Goal: Complete application form: Complete application form

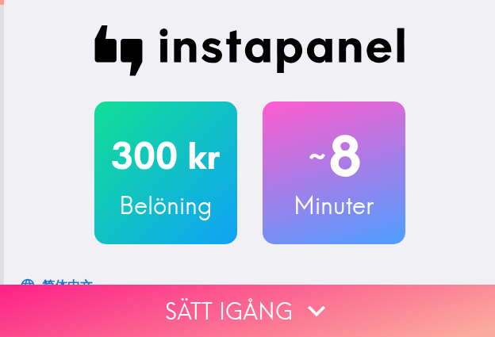
click at [371, 303] on button "Sätt igång" at bounding box center [247, 311] width 495 height 52
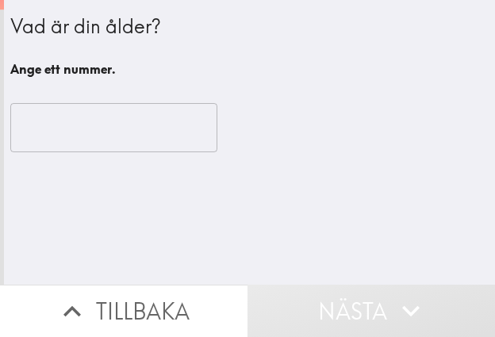
click at [137, 121] on input "number" at bounding box center [113, 127] width 207 height 49
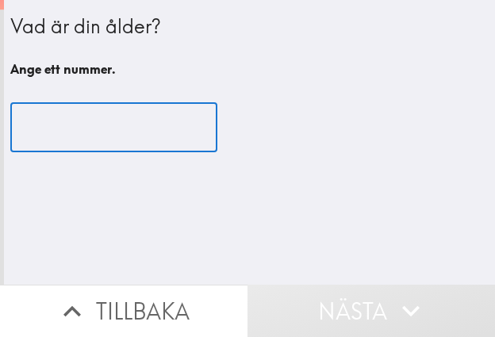
paste input "25"
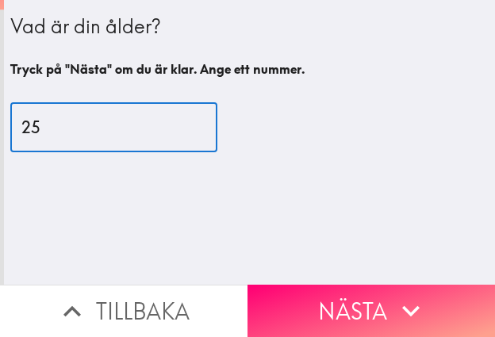
type input "25"
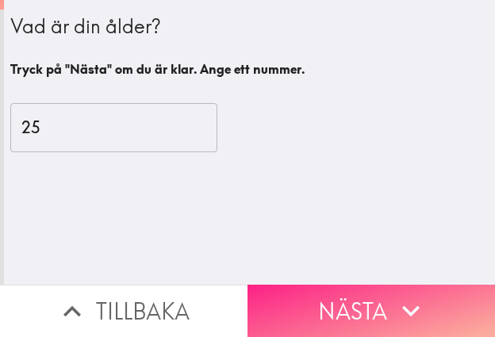
drag, startPoint x: 434, startPoint y: 298, endPoint x: 492, endPoint y: 312, distance: 59.4
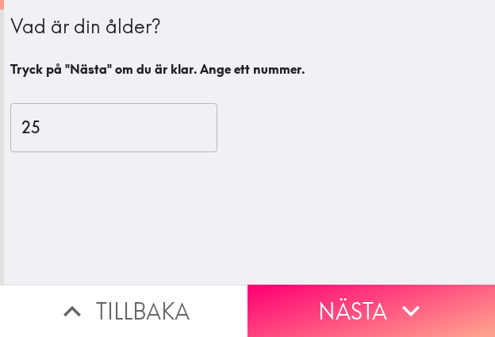
click at [434, 297] on button "Nästa" at bounding box center [370, 311] width 247 height 52
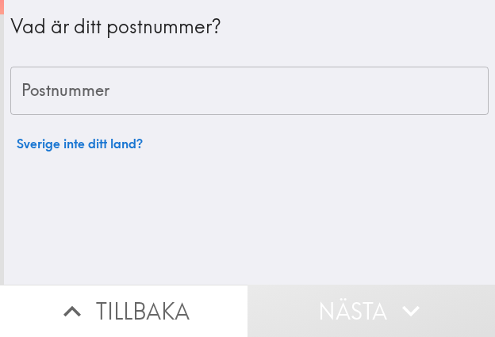
click at [305, 86] on input "Postnummer" at bounding box center [249, 91] width 478 height 49
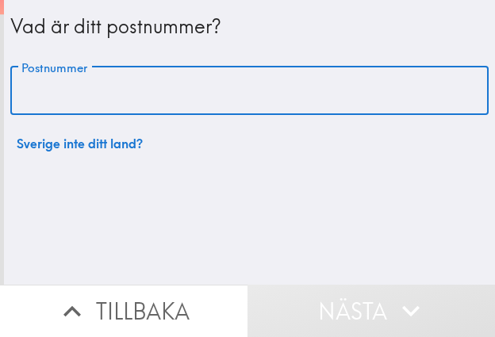
paste input "118 54"
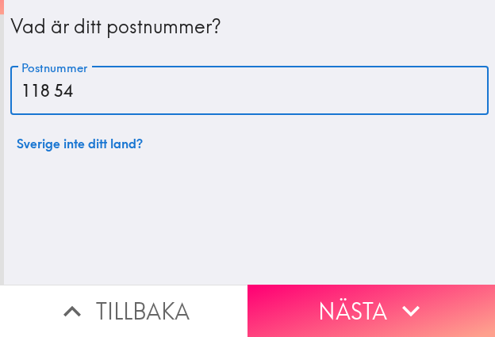
type input "118 54"
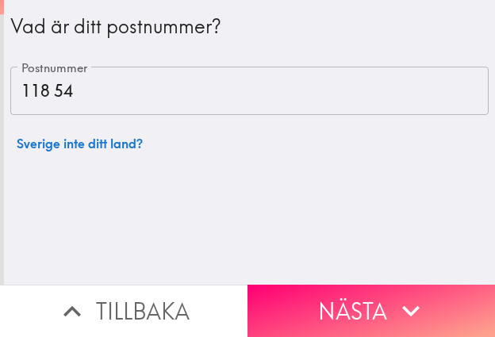
click at [382, 287] on button "Nästa" at bounding box center [370, 311] width 247 height 52
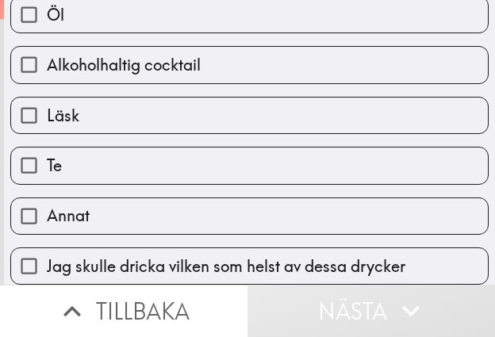
scroll to position [529, 0]
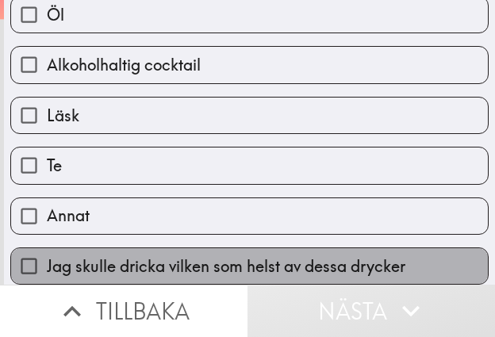
click at [380, 261] on span "Jag skulle dricka vilken som helst av dessa drycker" at bounding box center [226, 266] width 358 height 22
click at [47, 261] on input "Jag skulle dricka vilken som helst av dessa drycker" at bounding box center [29, 266] width 36 height 36
checkbox input "true"
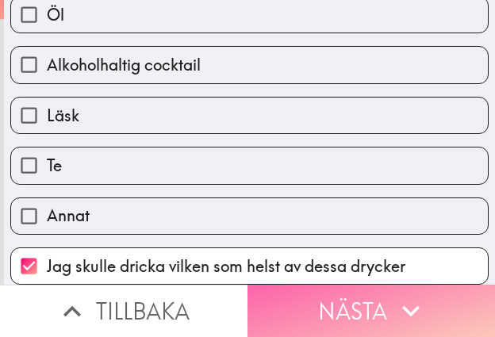
click at [411, 304] on icon "button" at bounding box center [410, 310] width 35 height 35
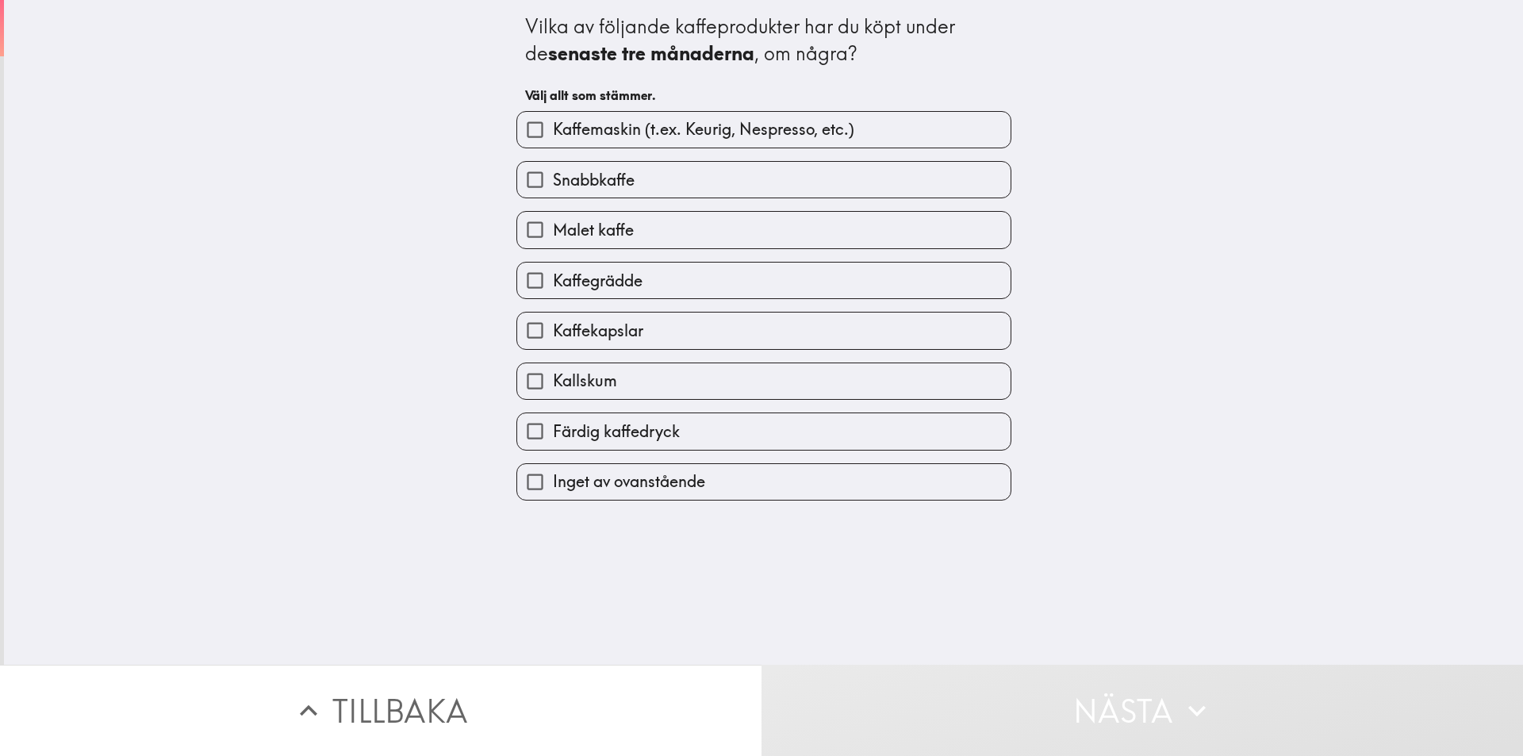
click at [706, 427] on label "Färdig kaffedryck" at bounding box center [763, 431] width 493 height 36
click at [553, 427] on input "Färdig kaffedryck" at bounding box center [535, 431] width 36 height 36
checkbox input "true"
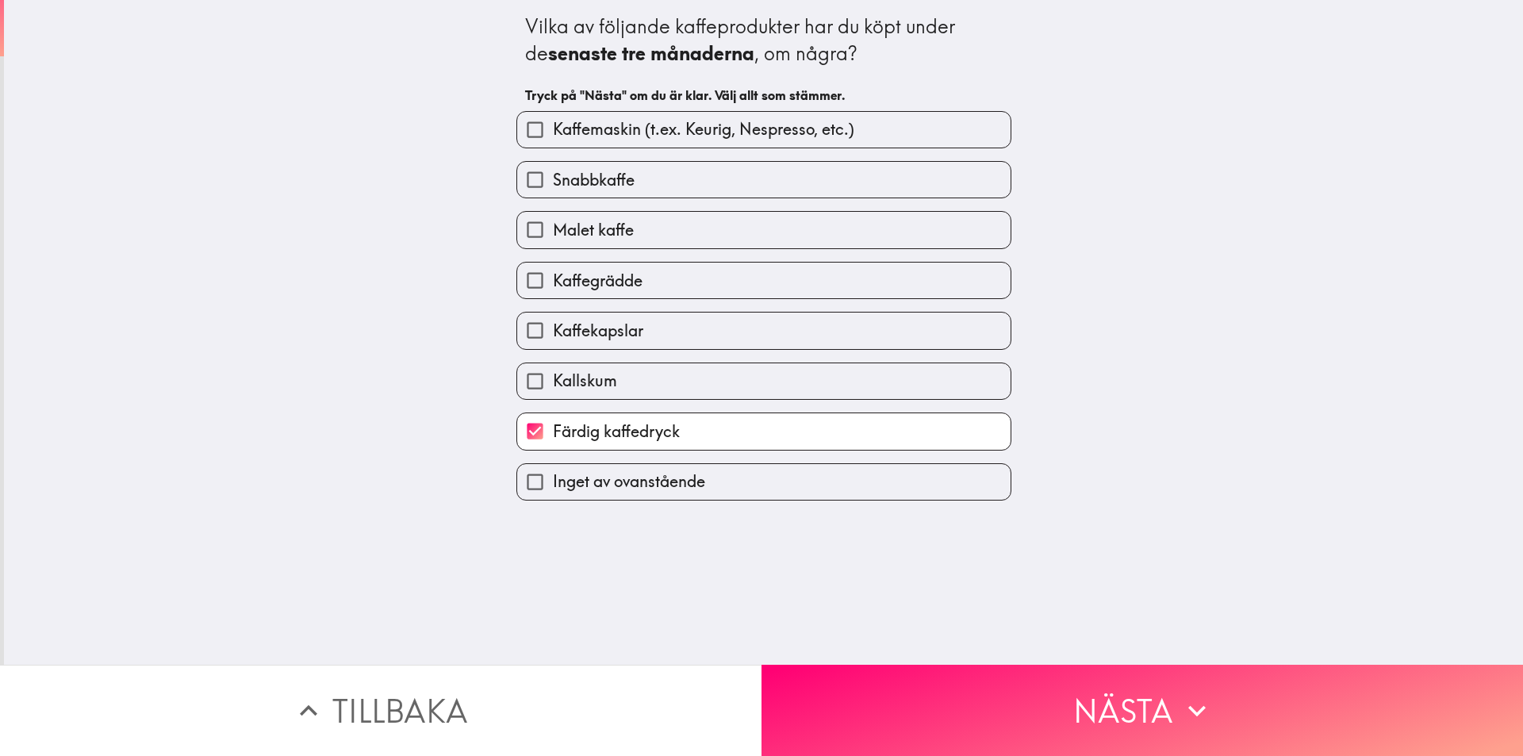
drag, startPoint x: 709, startPoint y: 381, endPoint x: 712, endPoint y: 361, distance: 20.1
click at [709, 380] on label "Kallskum" at bounding box center [763, 381] width 493 height 36
click at [553, 380] on input "Kallskum" at bounding box center [535, 381] width 36 height 36
checkbox input "true"
drag, startPoint x: 715, startPoint y: 327, endPoint x: 716, endPoint y: 309, distance: 17.5
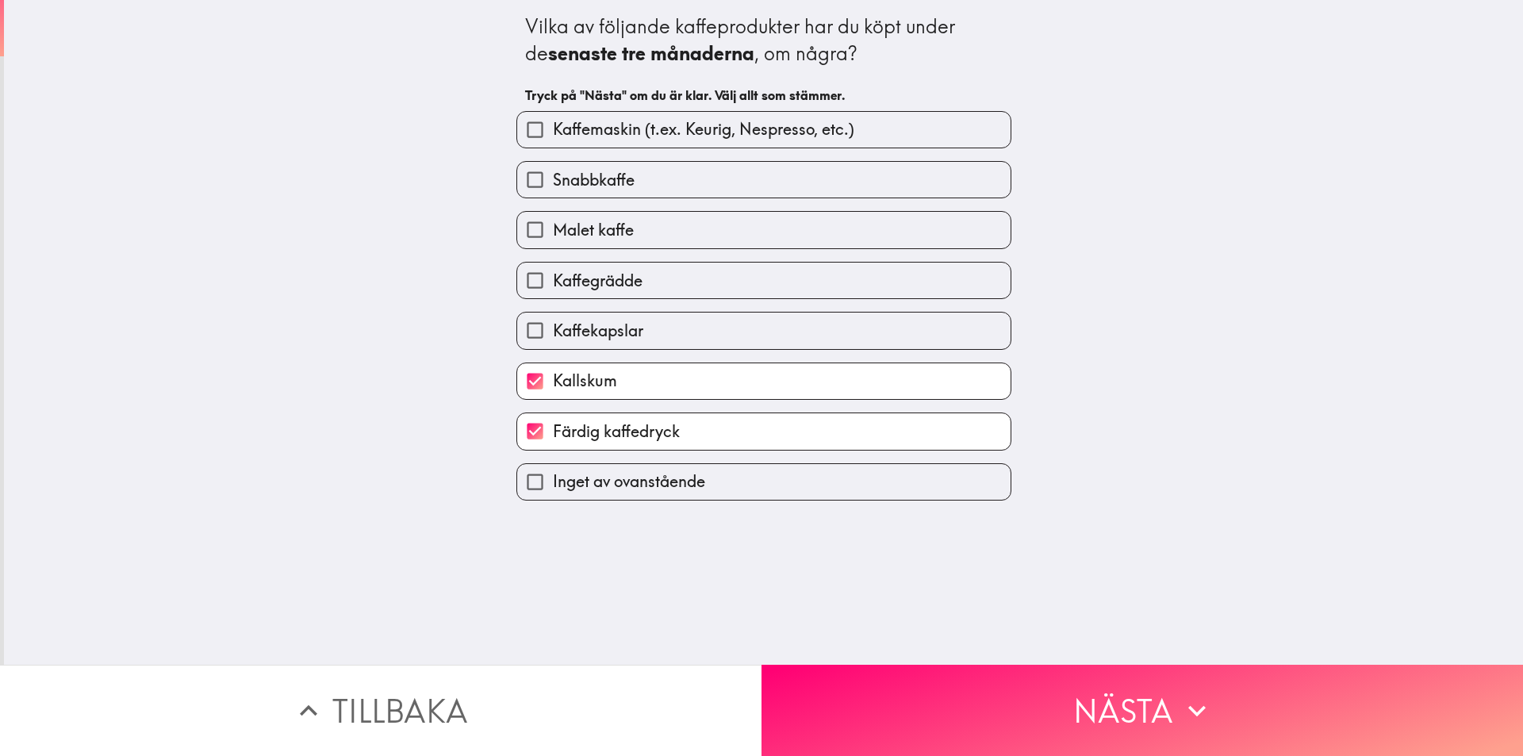
click at [715, 326] on label "Kaffekapslar" at bounding box center [763, 330] width 493 height 36
click at [553, 326] on input "Kaffekapslar" at bounding box center [535, 330] width 36 height 36
checkbox input "true"
click at [719, 280] on label "Kaffegrädde" at bounding box center [763, 281] width 493 height 36
click at [553, 280] on input "Kaffegrädde" at bounding box center [535, 281] width 36 height 36
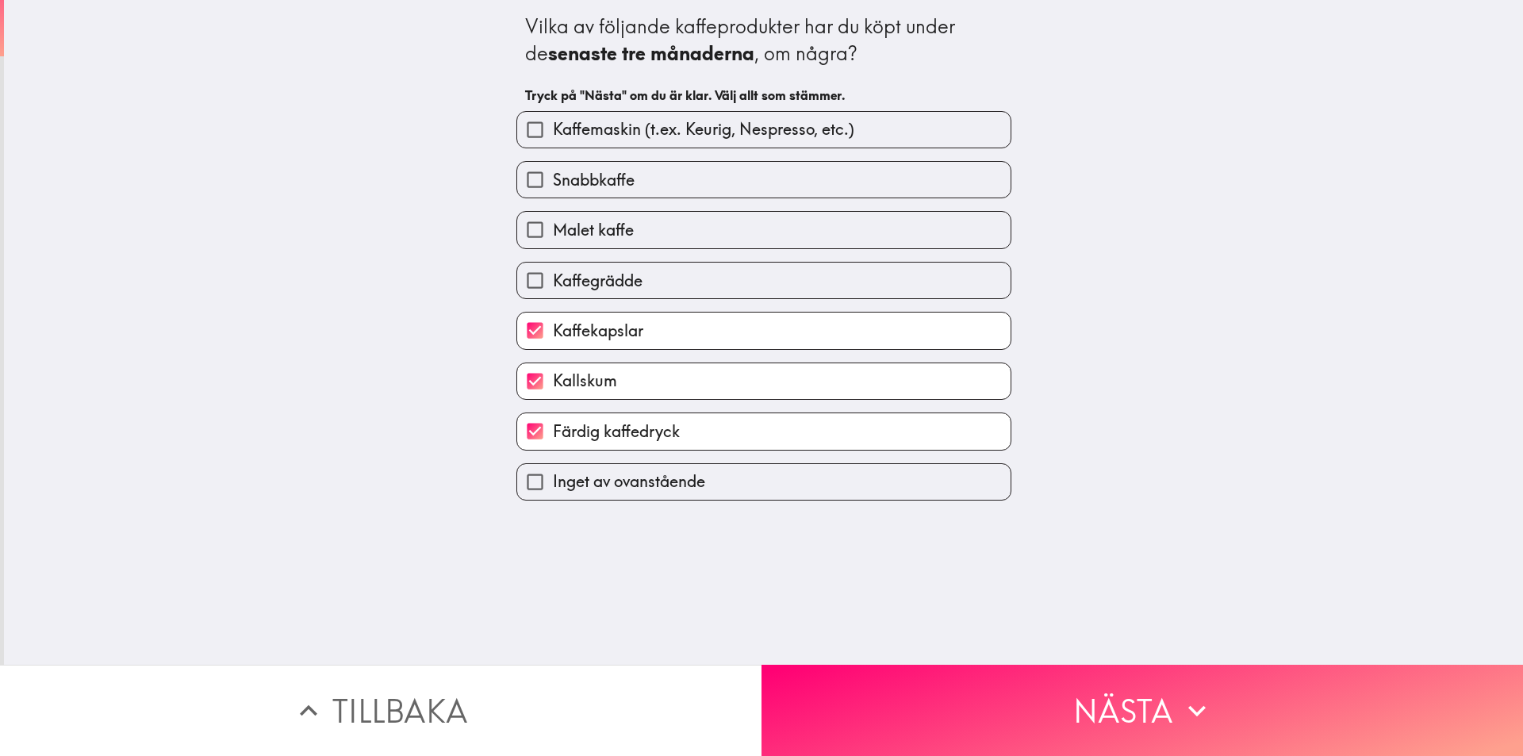
checkbox input "true"
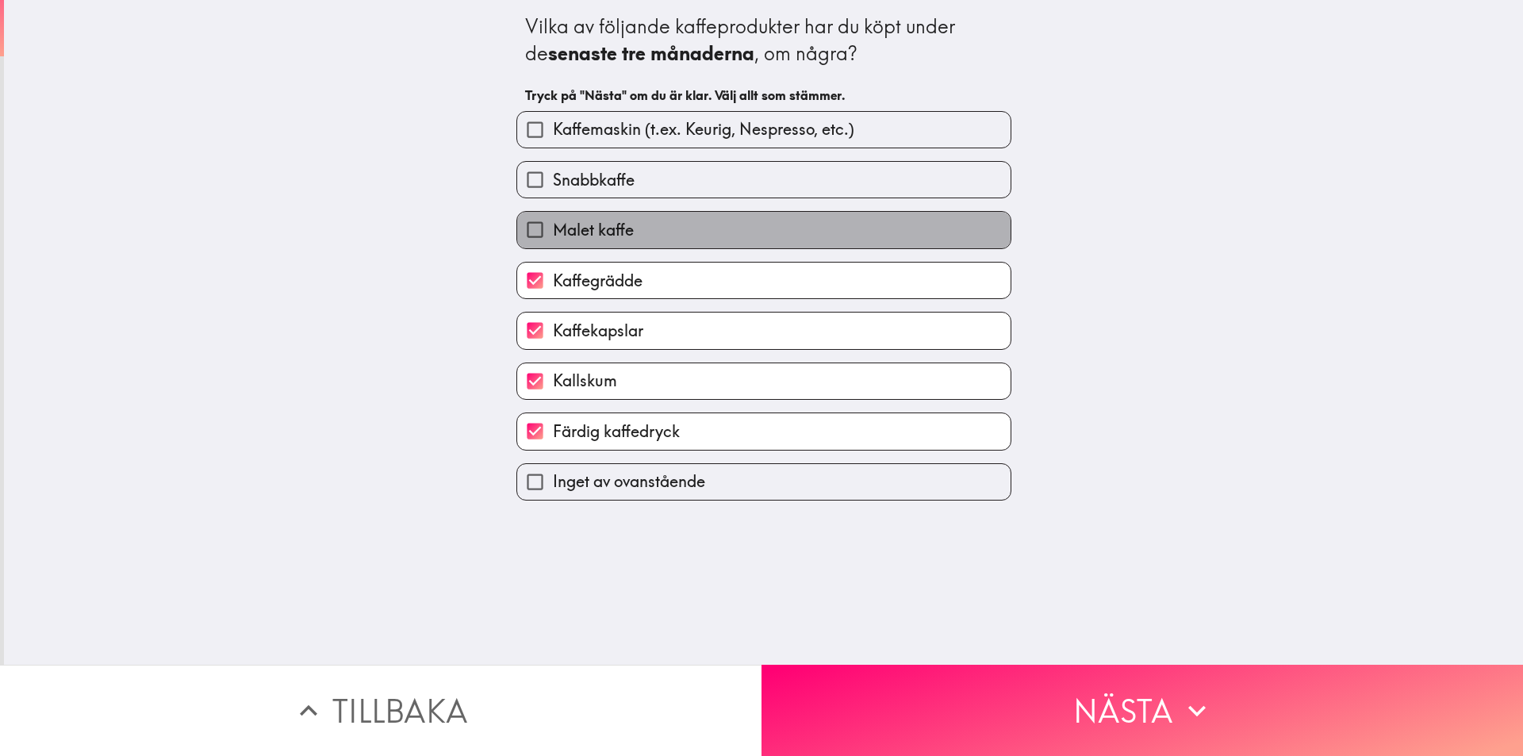
click at [722, 228] on label "Malet kaffe" at bounding box center [763, 230] width 493 height 36
click at [553, 228] on input "Malet kaffe" at bounding box center [535, 230] width 36 height 36
checkbox input "true"
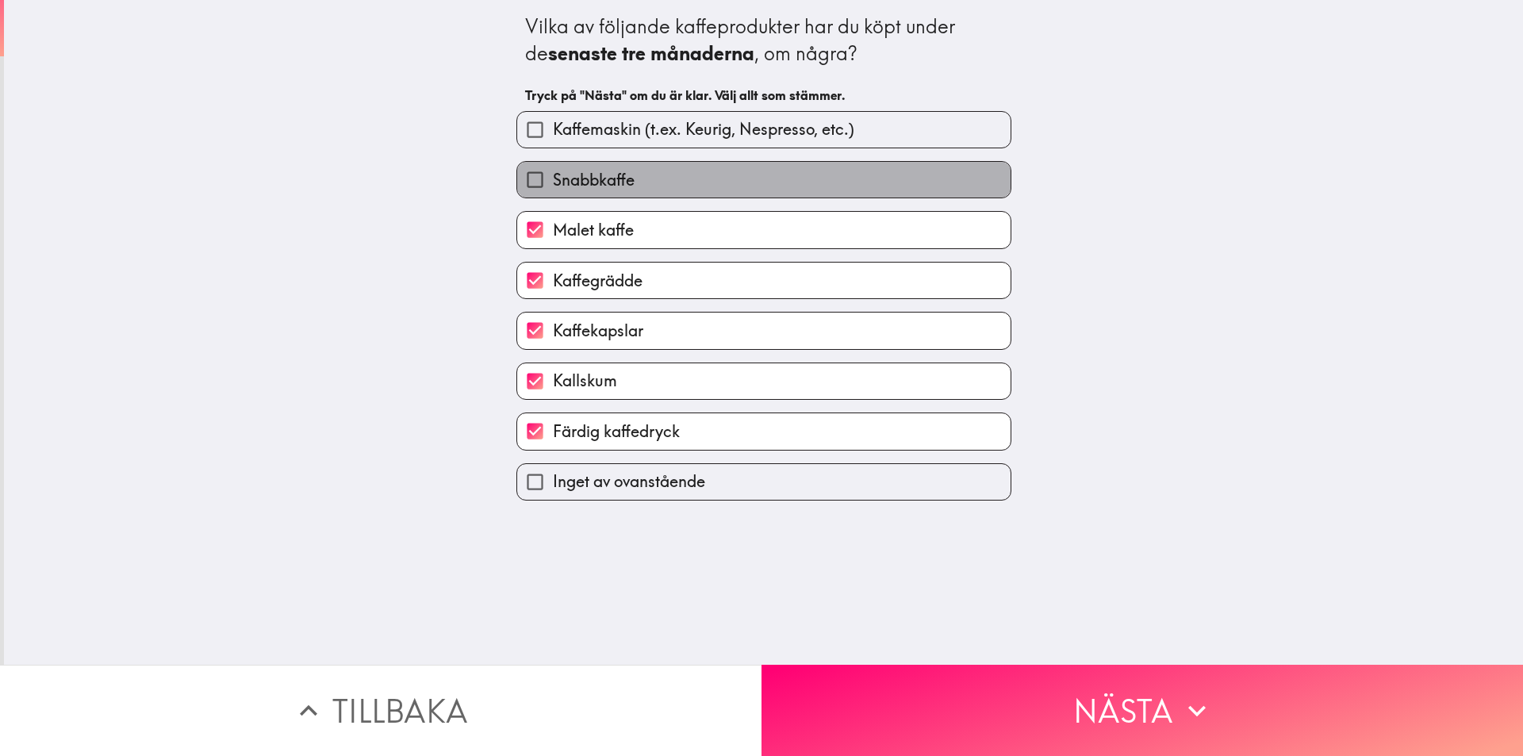
click at [731, 184] on label "Snabbkaffe" at bounding box center [763, 180] width 493 height 36
click at [553, 184] on input "Snabbkaffe" at bounding box center [535, 180] width 36 height 36
checkbox input "true"
click at [746, 136] on span "Kaffemaskin (t.ex. Keurig, Nespresso, etc.)" at bounding box center [703, 129] width 301 height 22
click at [553, 136] on input "Kaffemaskin (t.ex. Keurig, Nespresso, etc.)" at bounding box center [535, 130] width 36 height 36
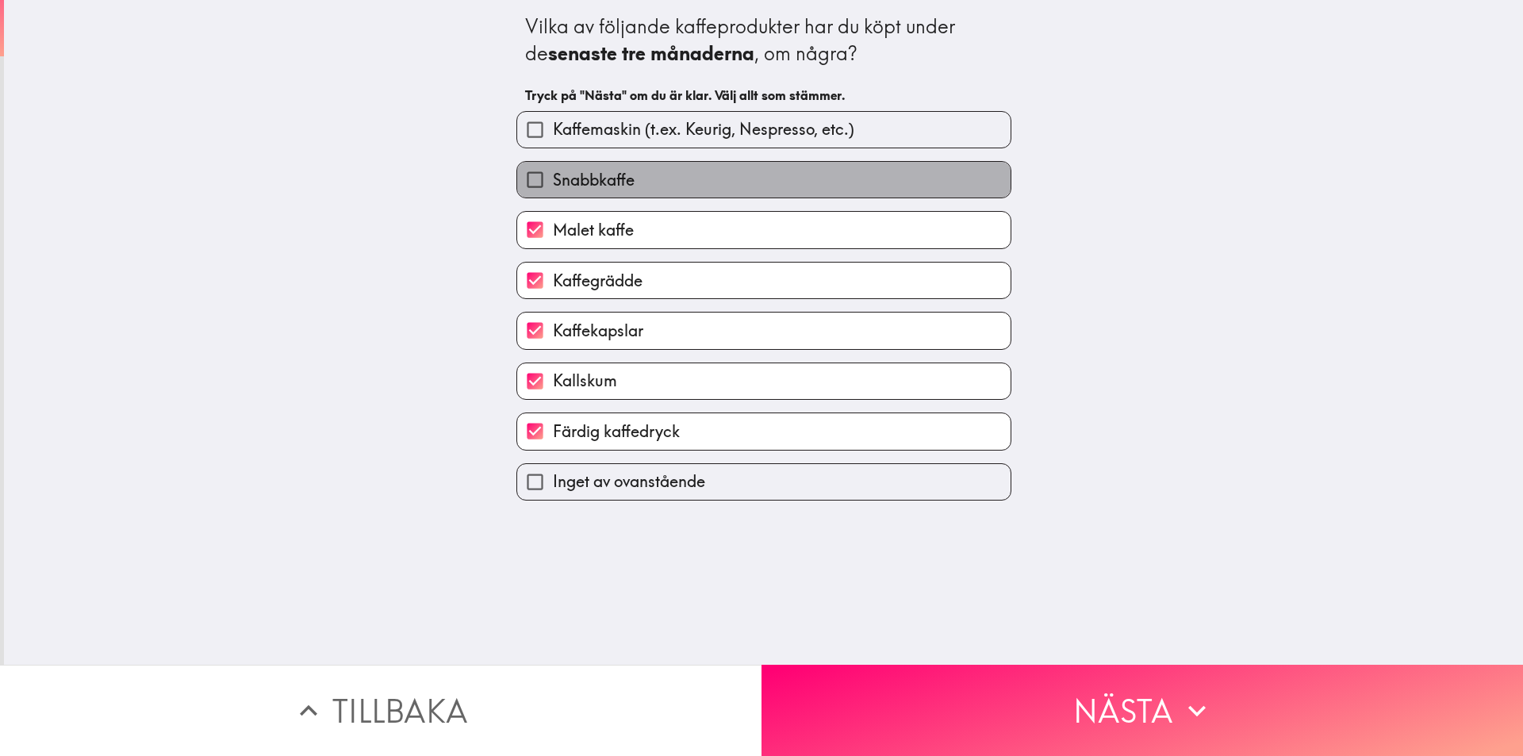
checkbox input "true"
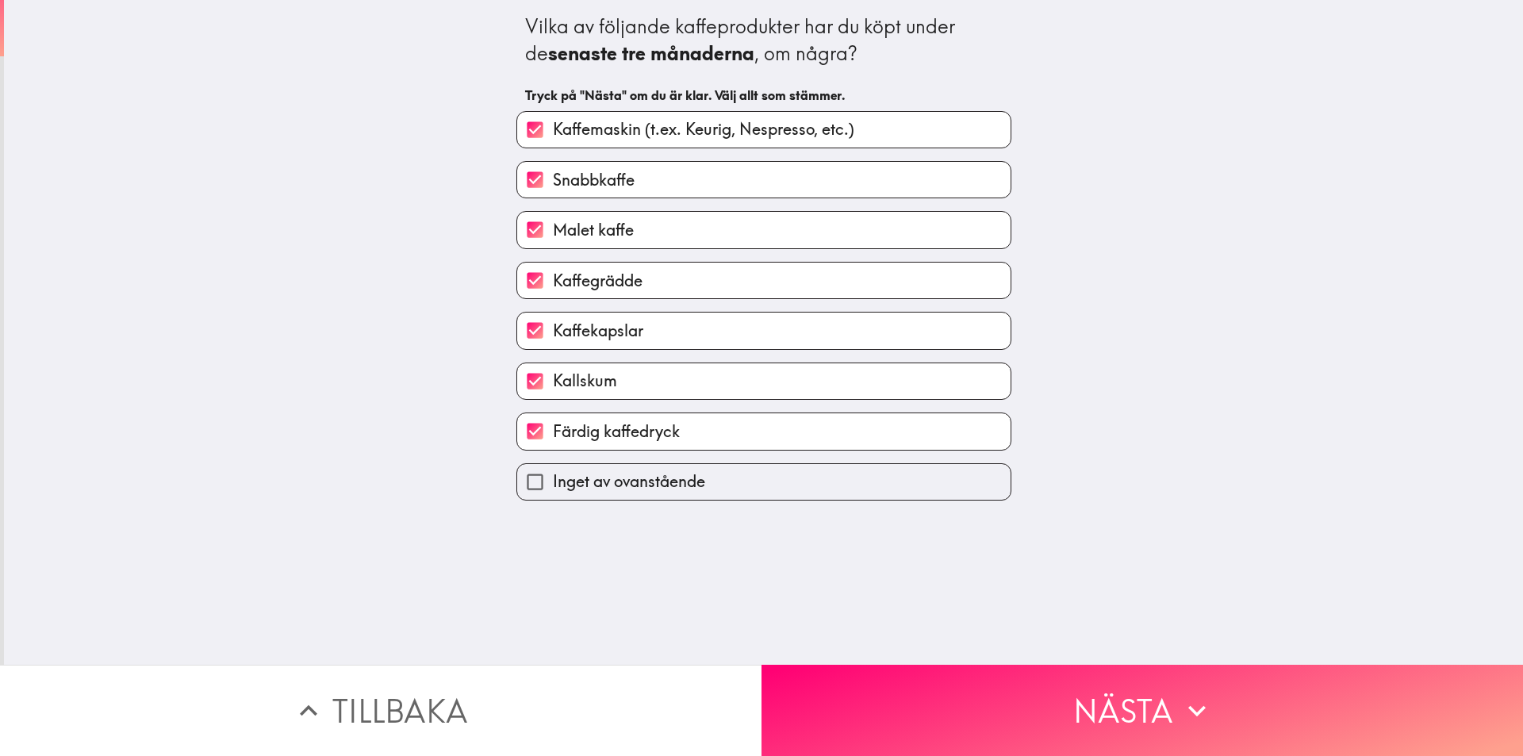
click at [1054, 707] on button "Nästa" at bounding box center [1141, 710] width 761 height 91
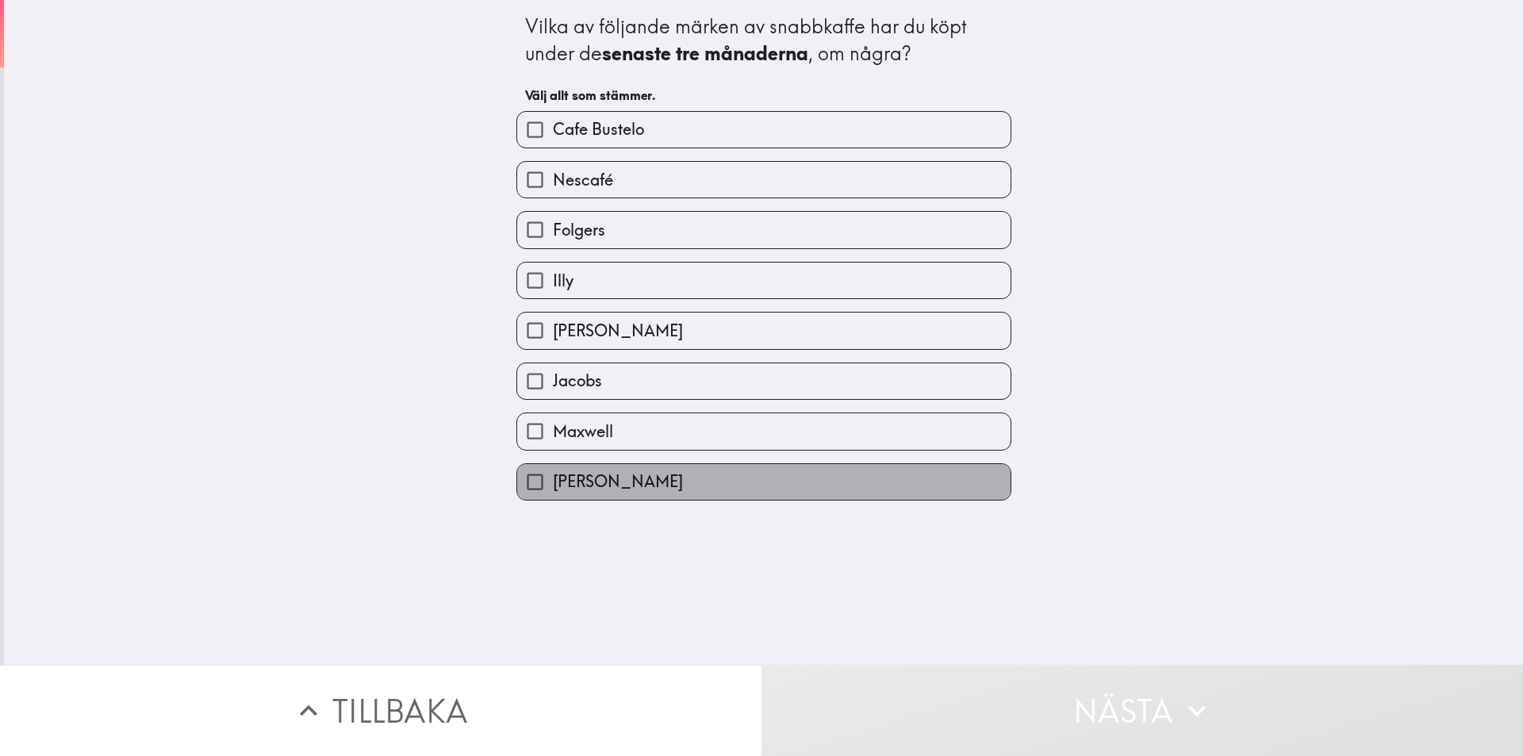
click at [765, 483] on label "[PERSON_NAME]" at bounding box center [763, 482] width 493 height 36
click at [553, 483] on input "[PERSON_NAME]" at bounding box center [535, 482] width 36 height 36
checkbox input "true"
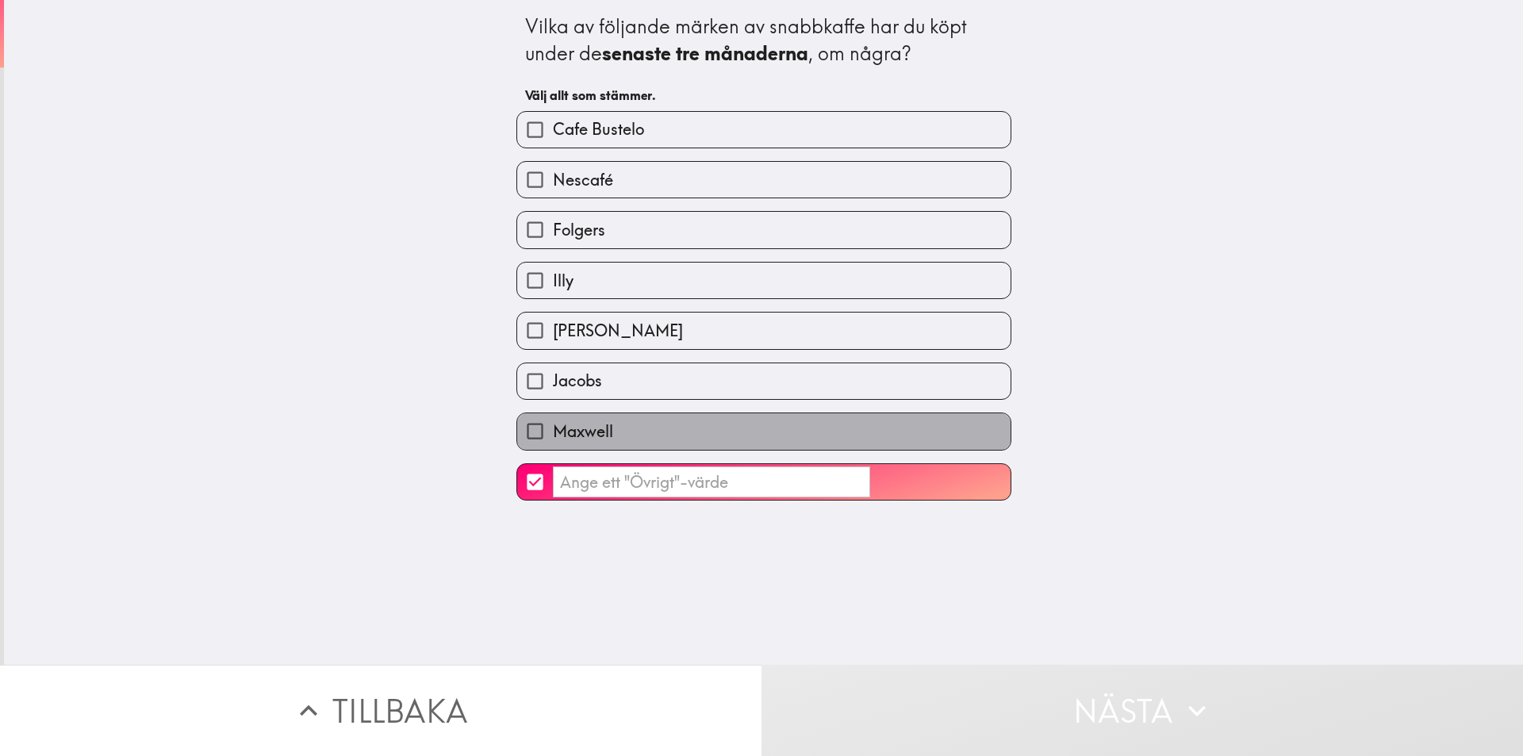
click at [734, 415] on label "Maxwell" at bounding box center [763, 431] width 493 height 36
click at [553, 415] on input "Maxwell" at bounding box center [535, 431] width 36 height 36
checkbox input "true"
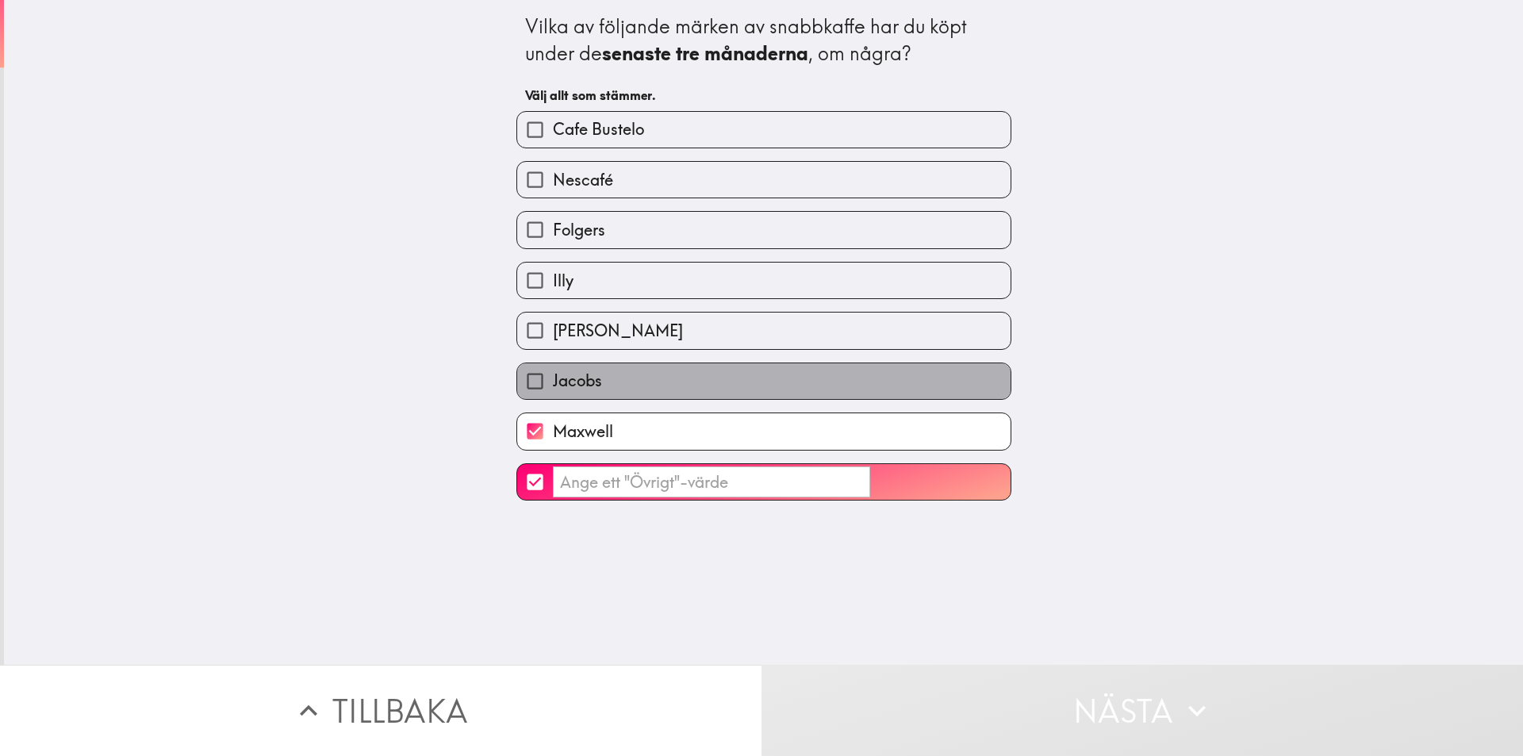
click at [730, 373] on label "Jacobs" at bounding box center [763, 381] width 493 height 36
click at [553, 373] on input "Jacobs" at bounding box center [535, 381] width 36 height 36
checkbox input "true"
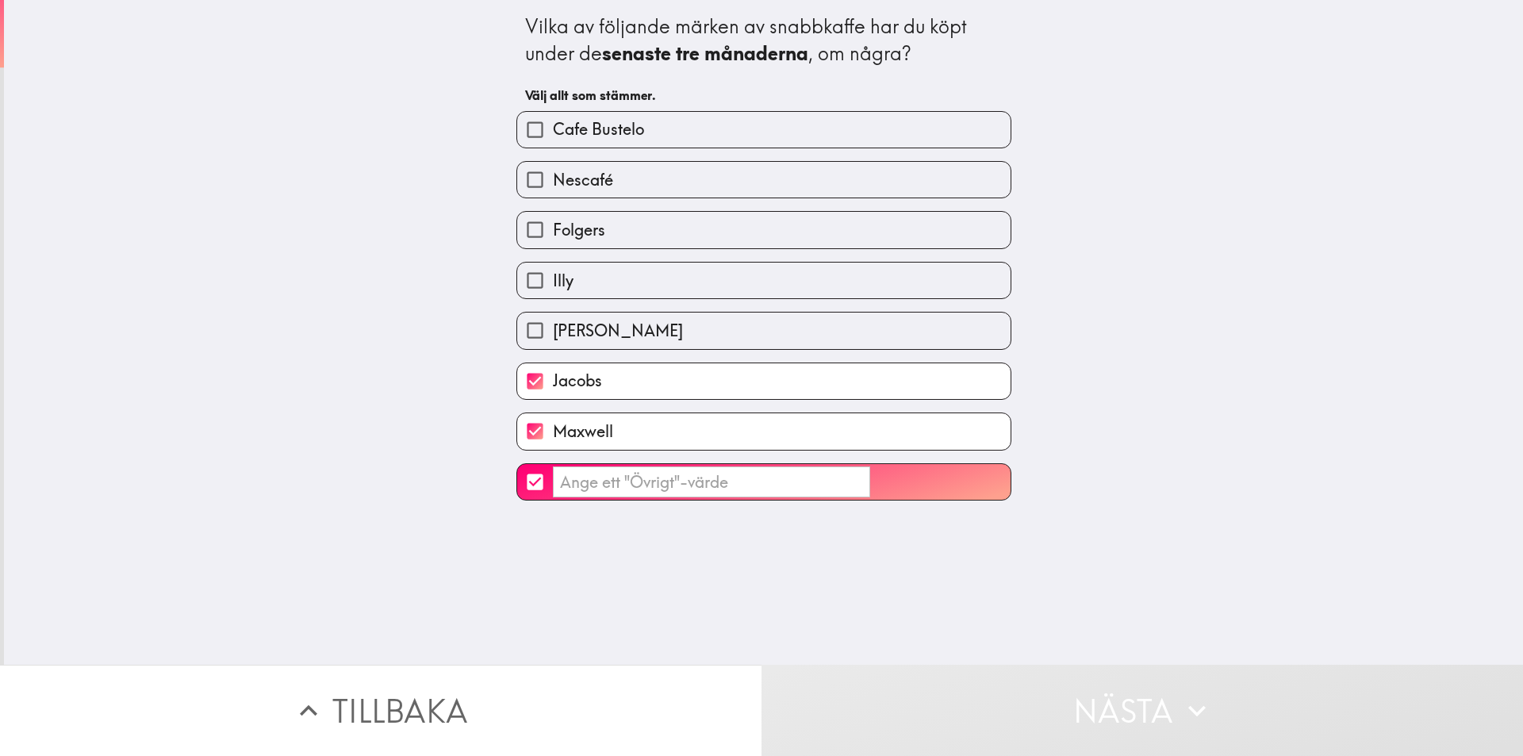
click at [610, 497] on label "​" at bounding box center [763, 482] width 493 height 36
click at [553, 497] on input "​" at bounding box center [535, 482] width 36 height 36
checkbox input "false"
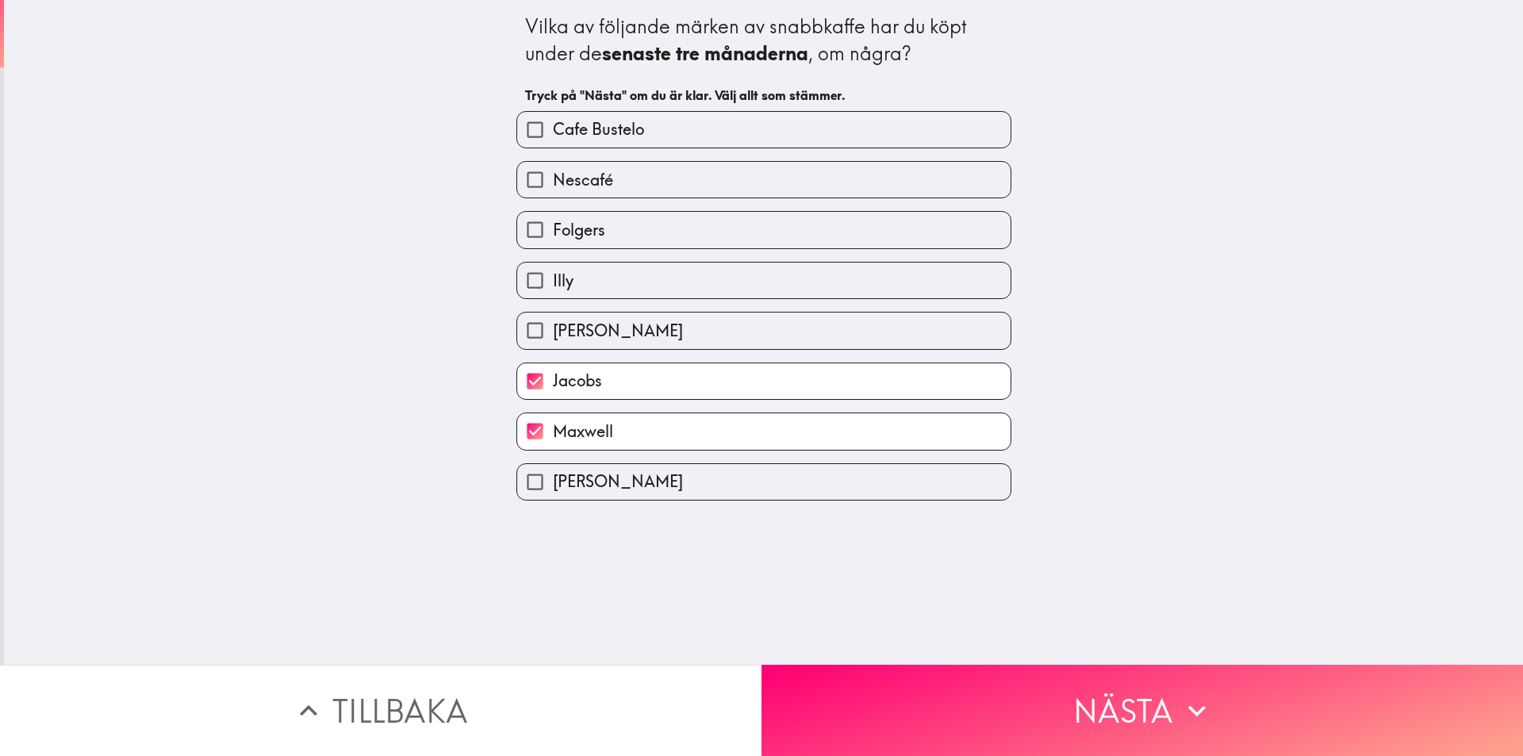
click at [665, 324] on label "[PERSON_NAME]" at bounding box center [763, 330] width 493 height 36
click at [553, 324] on input "[PERSON_NAME]" at bounding box center [535, 330] width 36 height 36
checkbox input "true"
click at [677, 266] on label "Illy" at bounding box center [763, 281] width 493 height 36
click at [553, 266] on input "Illy" at bounding box center [535, 281] width 36 height 36
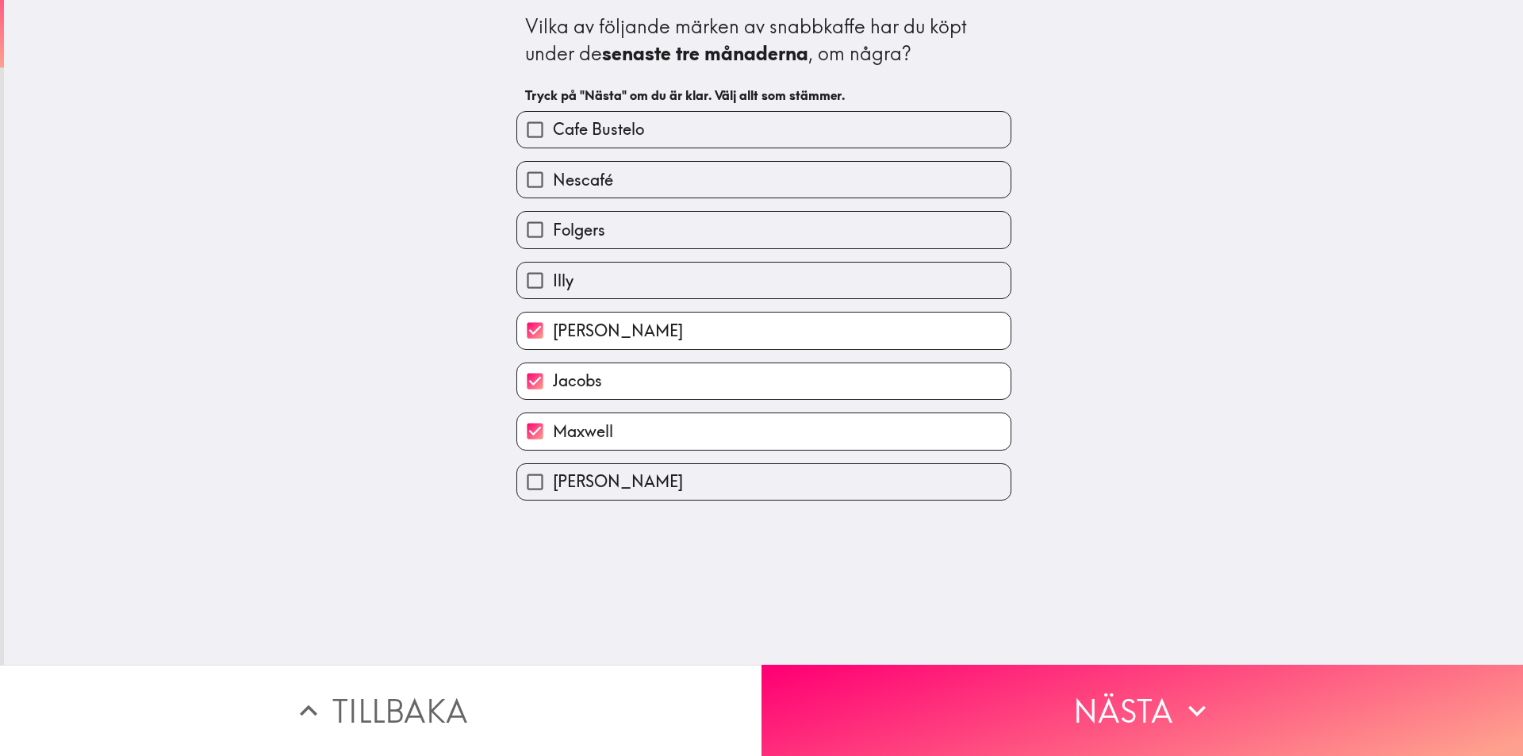
checkbox input "true"
click at [684, 224] on label "Folgers" at bounding box center [763, 230] width 493 height 36
click at [553, 224] on input "Folgers" at bounding box center [535, 230] width 36 height 36
checkbox input "true"
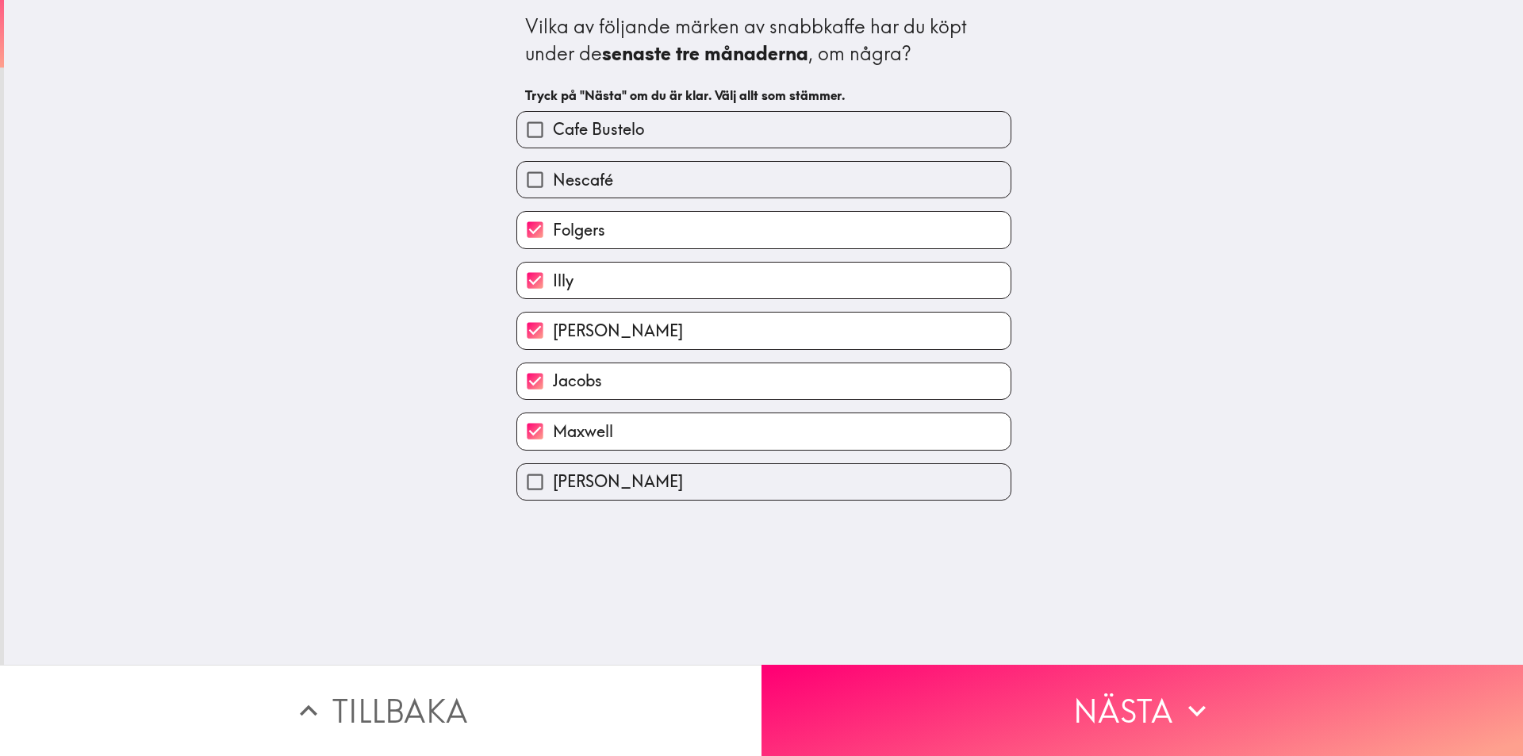
click at [693, 171] on label "Nescafé" at bounding box center [763, 180] width 493 height 36
click at [553, 171] on input "Nescafé" at bounding box center [535, 180] width 36 height 36
checkbox input "true"
click at [701, 141] on label "Cafe Bustelo" at bounding box center [763, 130] width 493 height 36
click at [553, 141] on input "Cafe Bustelo" at bounding box center [535, 130] width 36 height 36
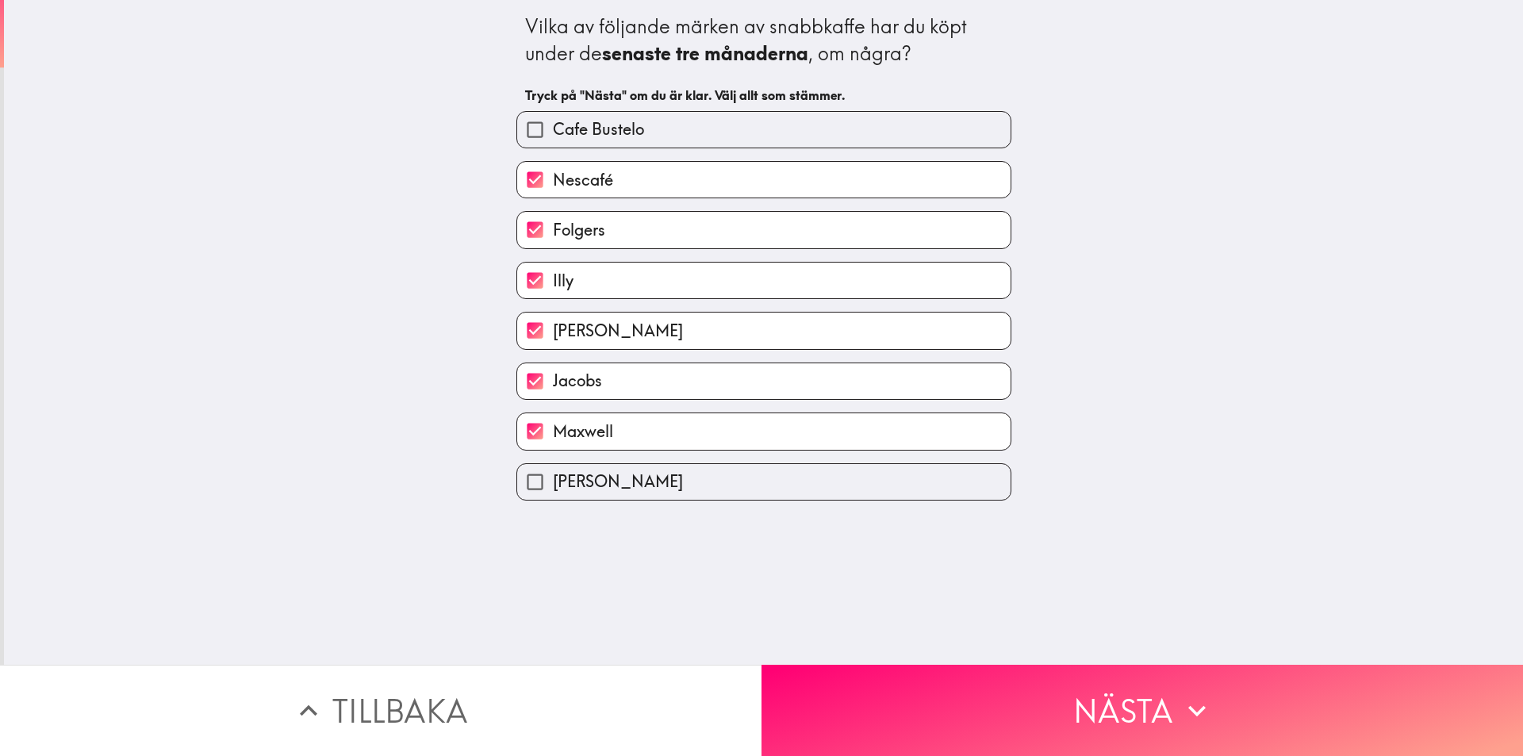
checkbox input "true"
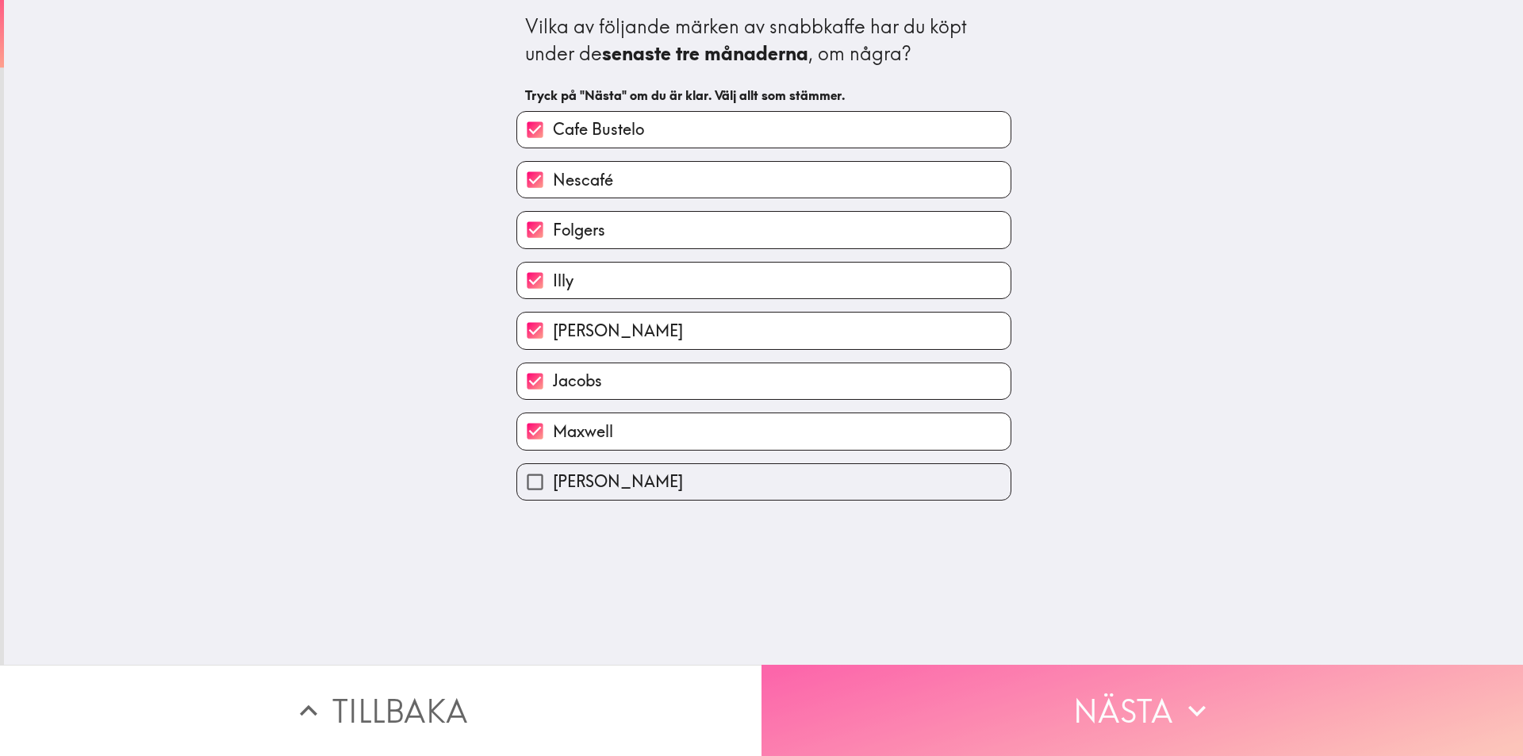
click at [1002, 722] on button "Nästa" at bounding box center [1141, 710] width 761 height 91
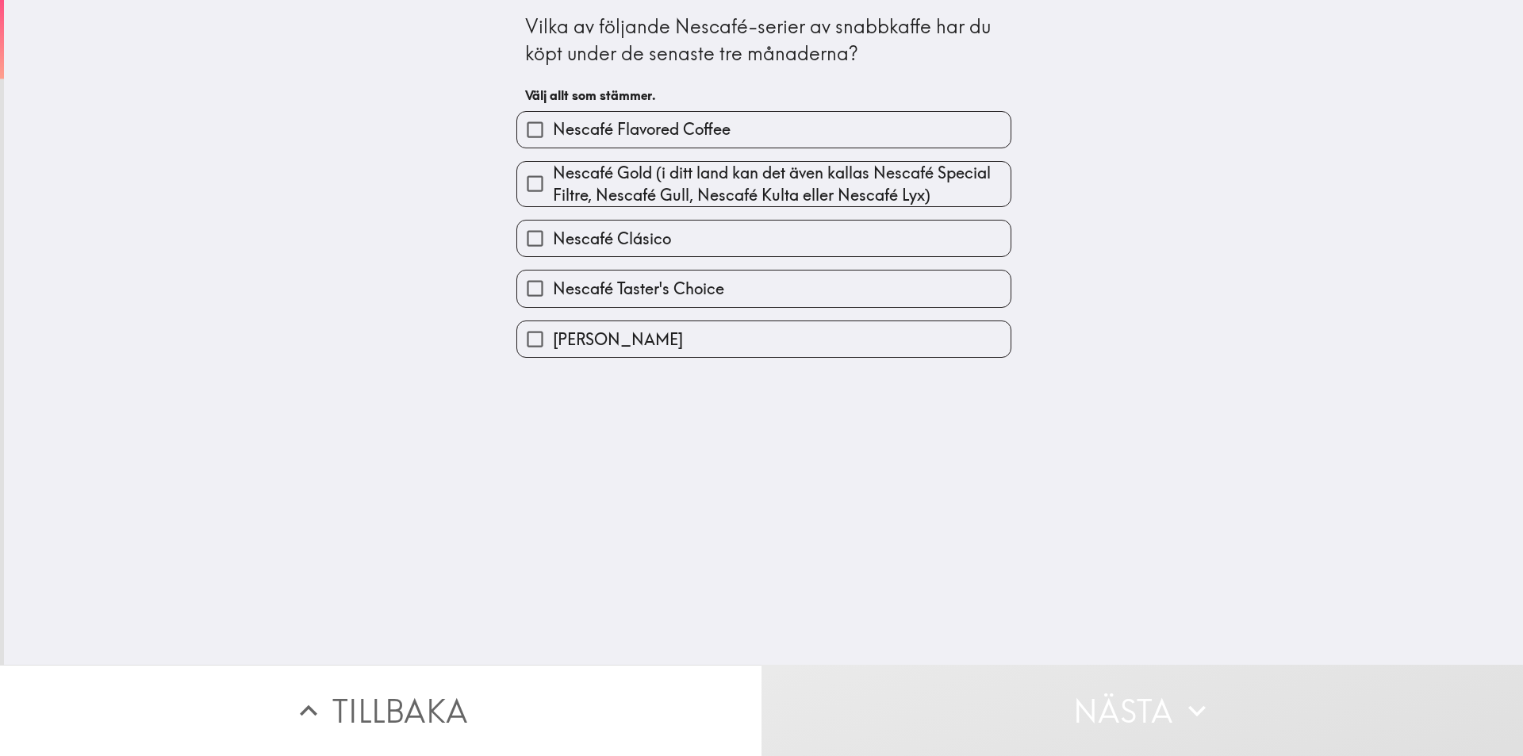
drag, startPoint x: 738, startPoint y: 293, endPoint x: 736, endPoint y: 238, distance: 54.7
click at [738, 292] on label "Nescafé Taster's Choice" at bounding box center [763, 288] width 493 height 36
click at [553, 292] on input "Nescafé Taster's Choice" at bounding box center [535, 288] width 36 height 36
checkbox input "true"
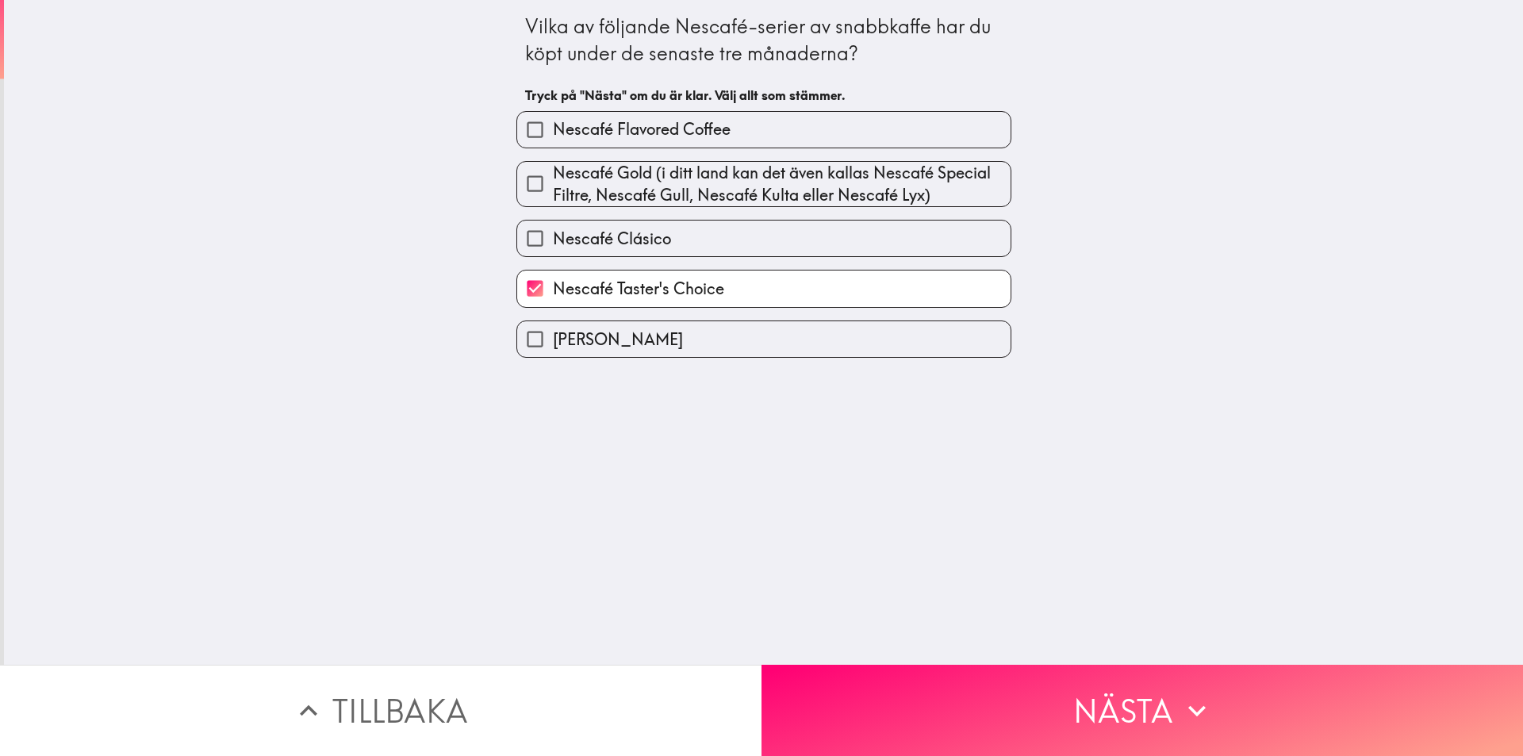
click at [736, 225] on label "Nescafé Clásico" at bounding box center [763, 238] width 493 height 36
click at [553, 225] on input "Nescafé Clásico" at bounding box center [535, 238] width 36 height 36
checkbox input "true"
drag, startPoint x: 732, startPoint y: 169, endPoint x: 732, endPoint y: 133, distance: 35.7
click at [732, 168] on span "Nescafé Gold (i ditt land kan det även kallas Nescafé Special Filtre, Nescafé G…" at bounding box center [782, 184] width 458 height 44
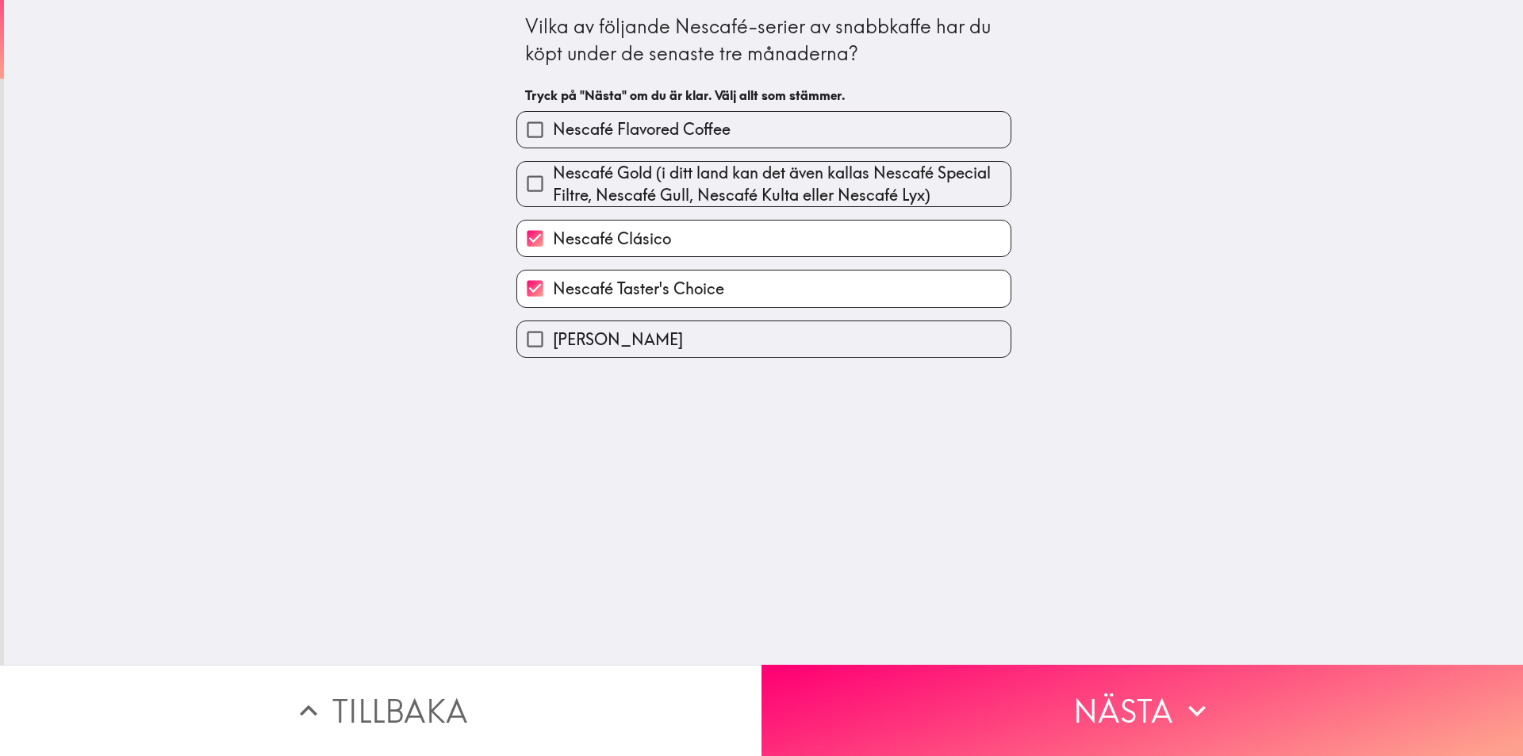
click at [553, 168] on input "Nescafé Gold (i ditt land kan det även kallas Nescafé Special Filtre, Nescafé G…" at bounding box center [535, 184] width 36 height 36
checkbox input "true"
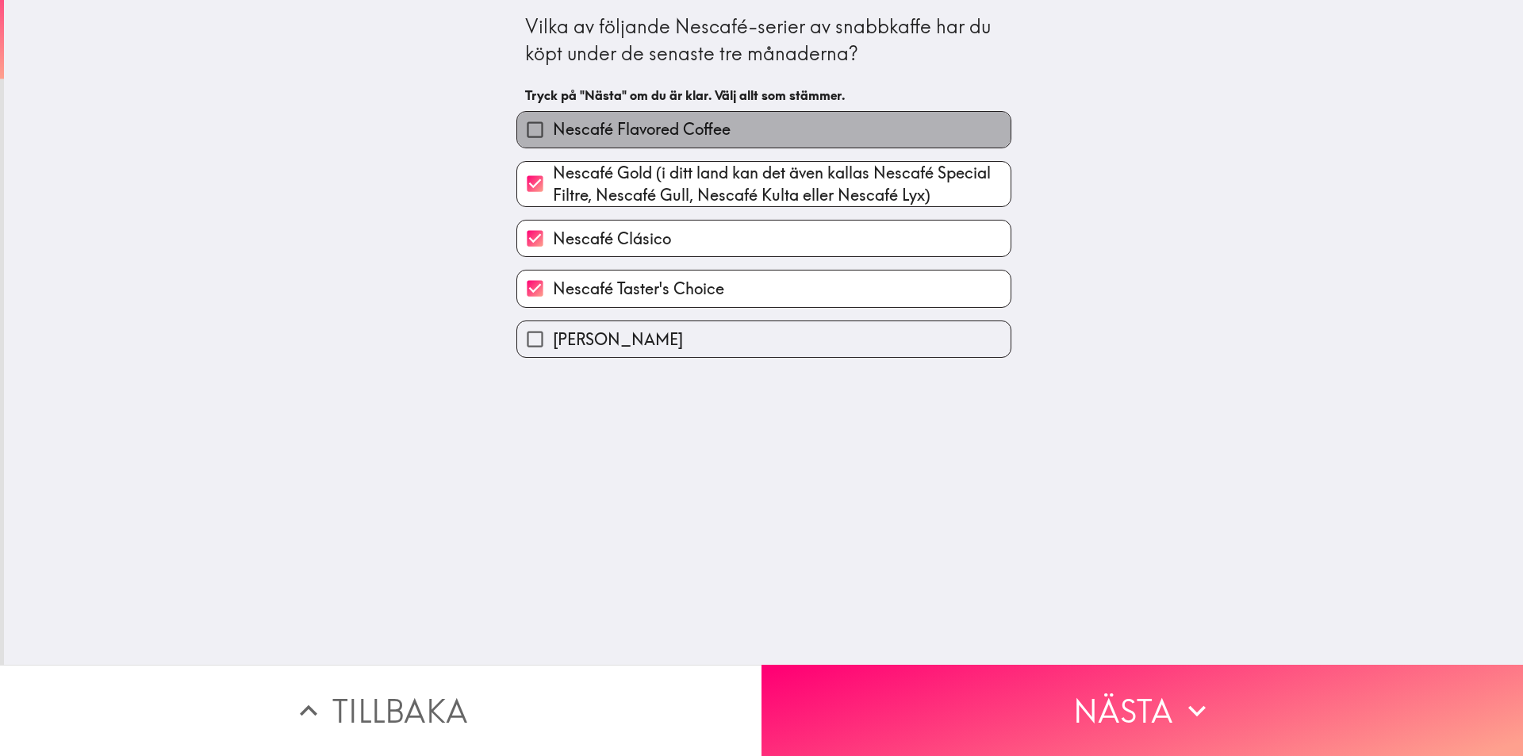
click at [732, 133] on label "Nescafé Flavored Coffee" at bounding box center [763, 130] width 493 height 36
click at [553, 133] on input "Nescafé Flavored Coffee" at bounding box center [535, 130] width 36 height 36
checkbox input "true"
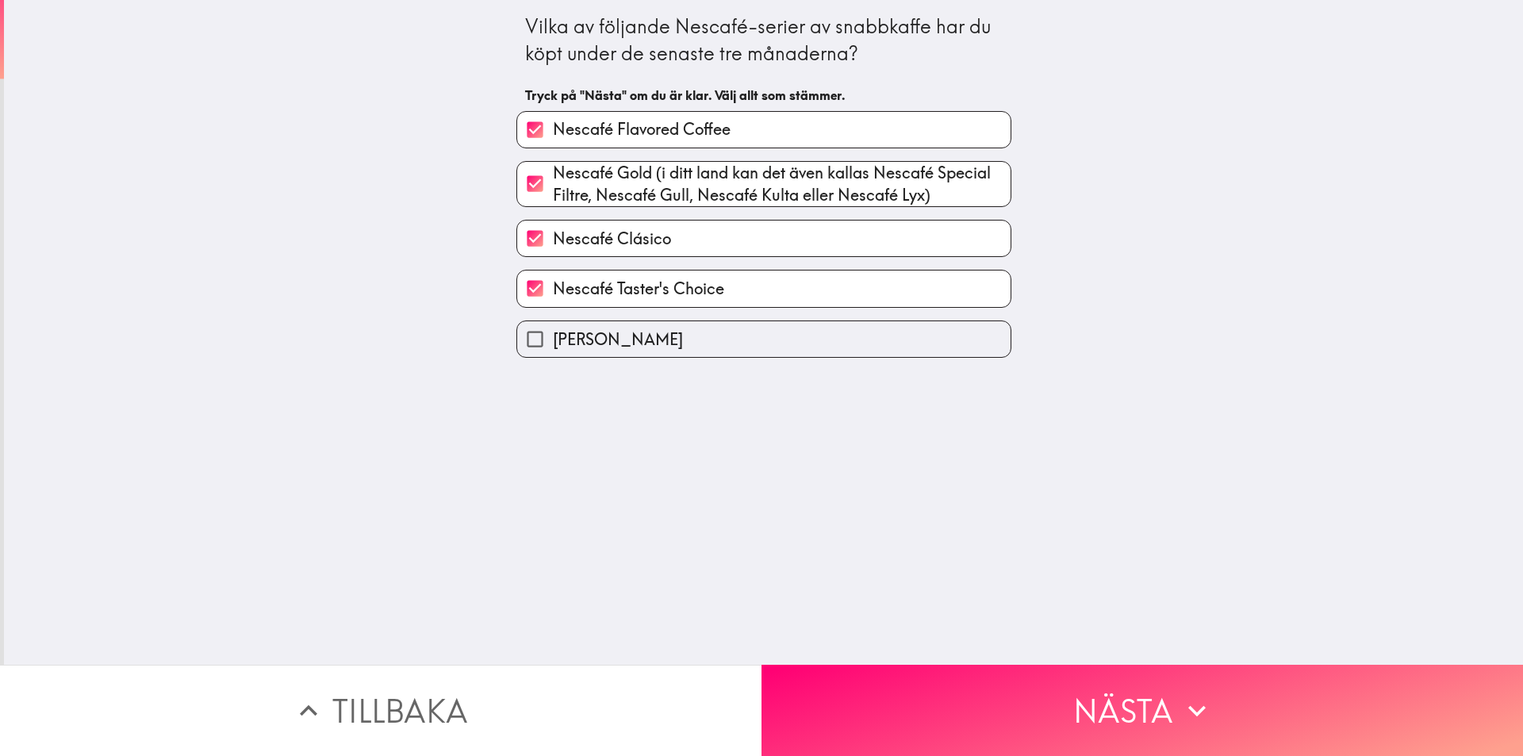
click at [968, 673] on button "Nästa" at bounding box center [1141, 710] width 761 height 91
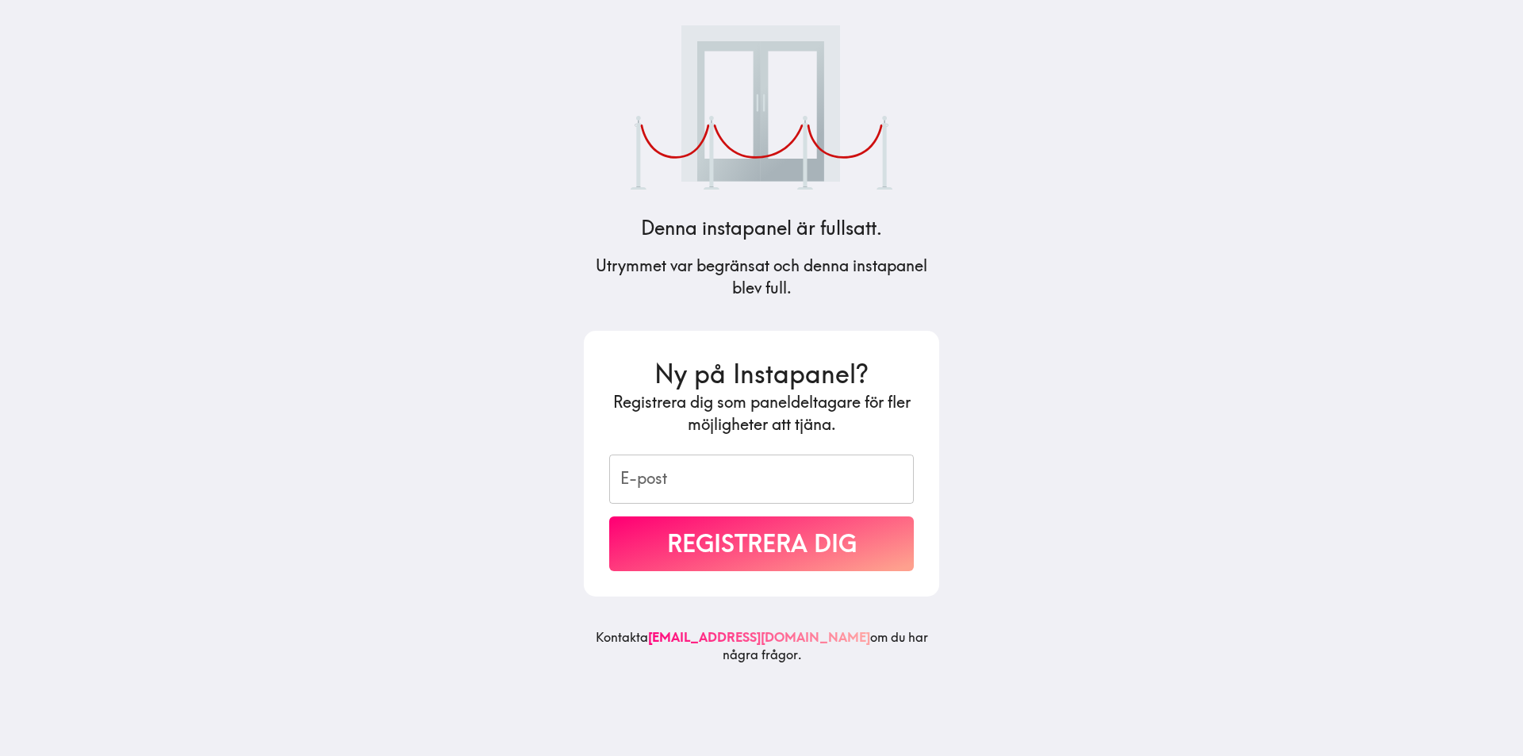
click at [1284, 227] on main "Denna instapanel är fullsatt. Utrymmet var begränsat och denna instapanel blev …" at bounding box center [761, 378] width 1523 height 756
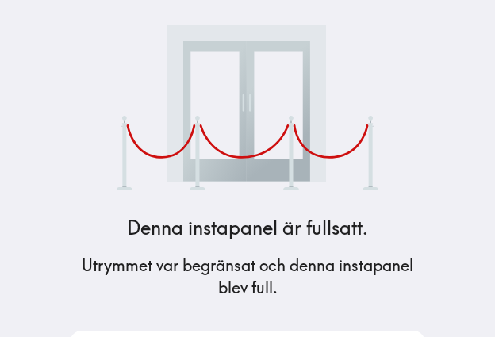
click at [239, 170] on img at bounding box center [248, 107] width 262 height 164
